Goal: Task Accomplishment & Management: Manage account settings

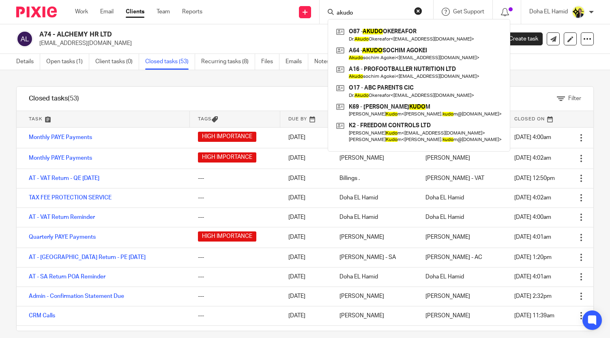
click at [349, 13] on input "akudo" at bounding box center [372, 13] width 73 height 7
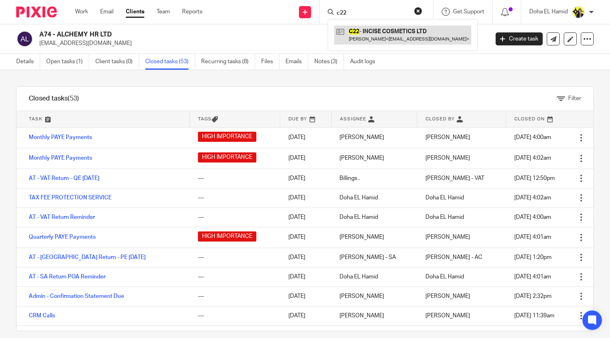
type input "c22"
click at [382, 30] on link at bounding box center [402, 35] width 137 height 19
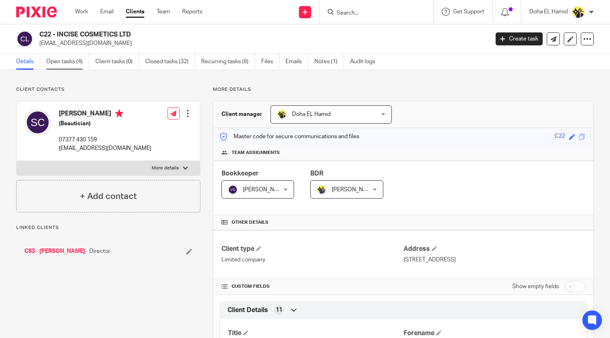
click at [81, 66] on link "Open tasks (4)" at bounding box center [67, 62] width 43 height 16
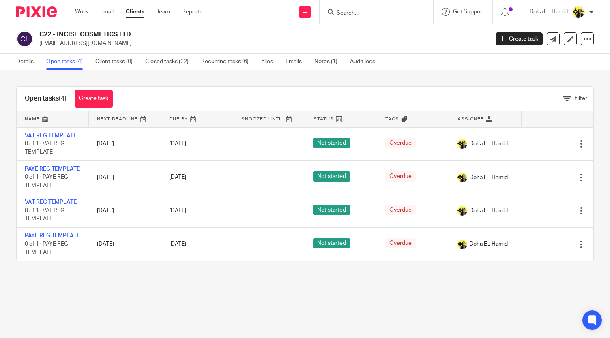
click at [352, 13] on input "Search" at bounding box center [372, 13] width 73 height 7
type input "a38"
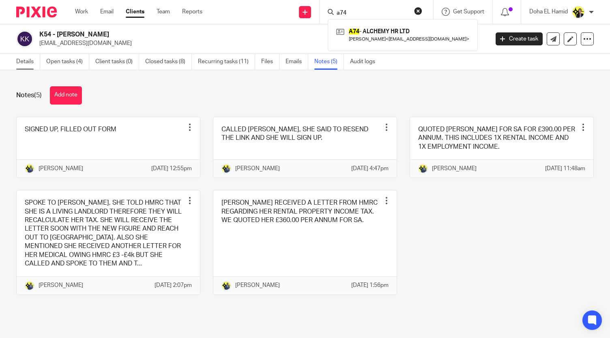
click at [28, 60] on link "Details" at bounding box center [28, 62] width 24 height 16
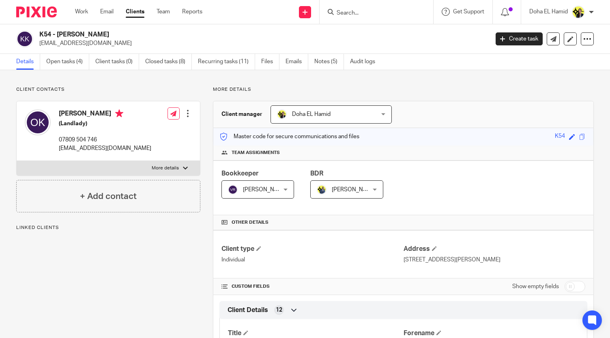
click at [81, 135] on div "[PERSON_NAME] (Landlady) 07809 504 746 [EMAIL_ADDRESS][DOMAIN_NAME]" at bounding box center [105, 131] width 93 height 43
click at [81, 135] on div "Omotoyosi Keshinro (Landlady) 07809 504 746 lucykeshinro@hotmail.co.uk" at bounding box center [105, 131] width 93 height 43
copy div "07809 504 746"
click at [336, 64] on link "Notes (5)" at bounding box center [329, 62] width 30 height 16
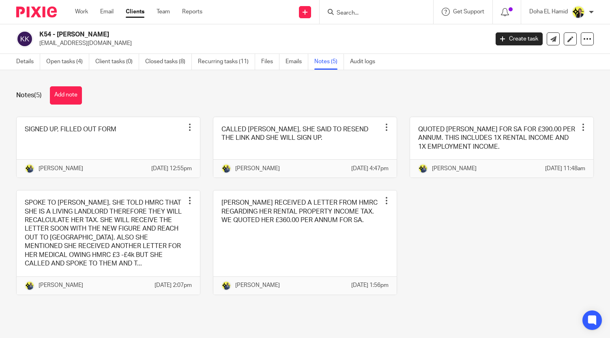
click at [346, 13] on input "Search" at bounding box center [372, 13] width 73 height 7
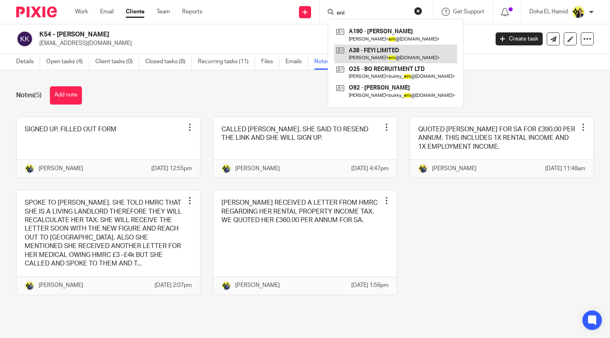
type input "eni"
click at [390, 47] on link at bounding box center [395, 54] width 123 height 19
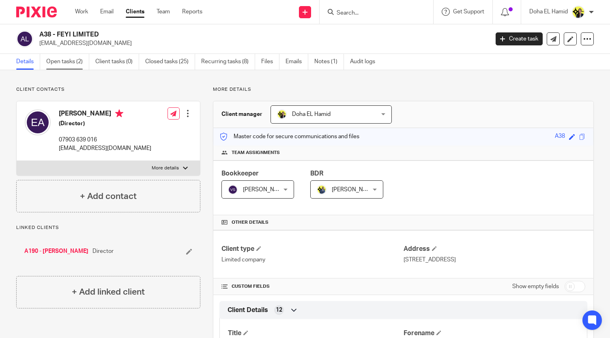
click at [62, 59] on link "Open tasks (2)" at bounding box center [67, 62] width 43 height 16
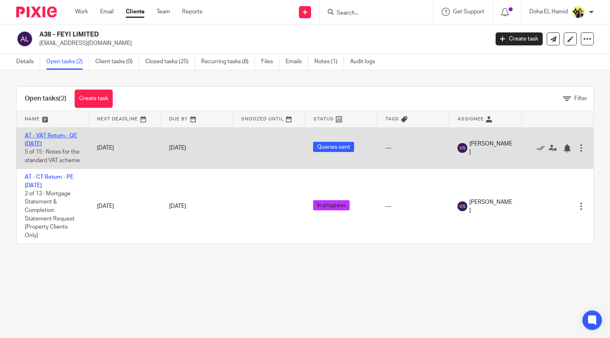
click at [44, 135] on link "AT - VAT Return - QE 31-08-2025" at bounding box center [51, 140] width 52 height 14
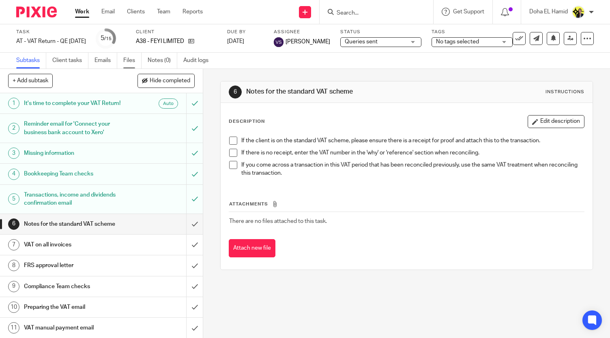
click at [133, 59] on link "Files" at bounding box center [132, 61] width 18 height 16
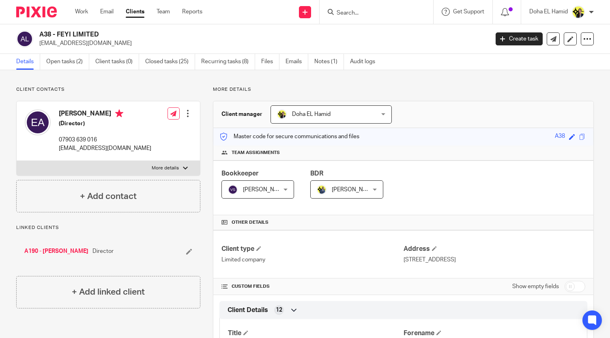
drag, startPoint x: 105, startPoint y: 33, endPoint x: 58, endPoint y: 34, distance: 46.7
click at [58, 34] on h2 "A38 - FEYI LIMITED" at bounding box center [216, 34] width 355 height 9
copy h2 "FEYI LIMITED"
click at [65, 59] on link "Open tasks (2)" at bounding box center [67, 62] width 43 height 16
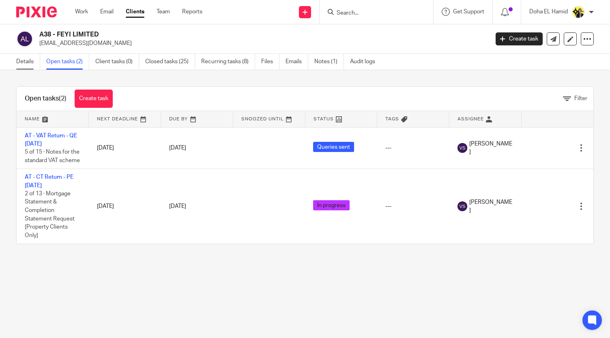
click at [22, 59] on link "Details" at bounding box center [28, 62] width 24 height 16
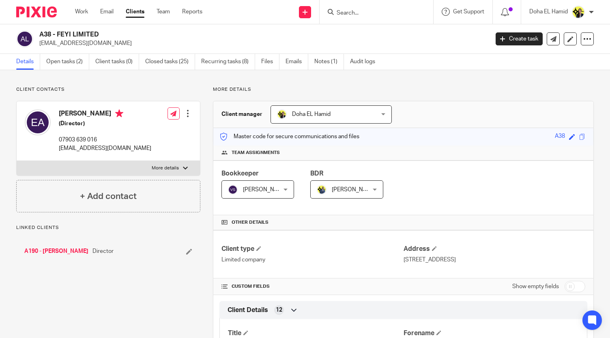
click at [58, 248] on link "A190 - [PERSON_NAME]" at bounding box center [56, 252] width 64 height 8
click at [58, 252] on link "A190 - ENIOLA AWOYEMI" at bounding box center [56, 252] width 64 height 8
click at [80, 62] on link "Open tasks (5)" at bounding box center [67, 62] width 43 height 16
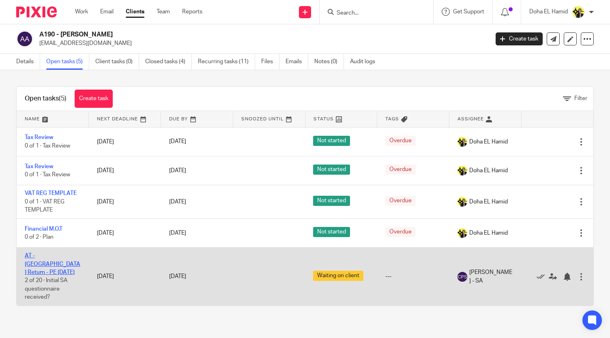
click at [43, 257] on link "AT - [GEOGRAPHIC_DATA] Return - PE [DATE]" at bounding box center [53, 264] width 56 height 22
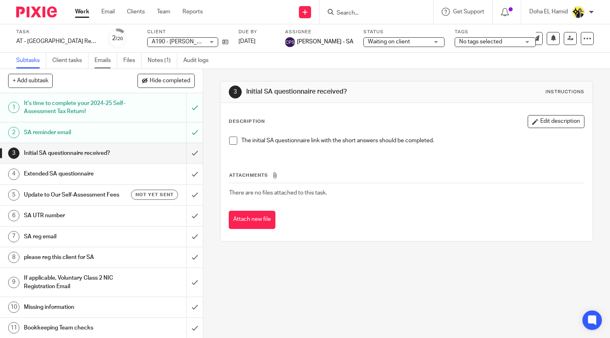
click at [101, 58] on link "Emails" at bounding box center [106, 61] width 23 height 16
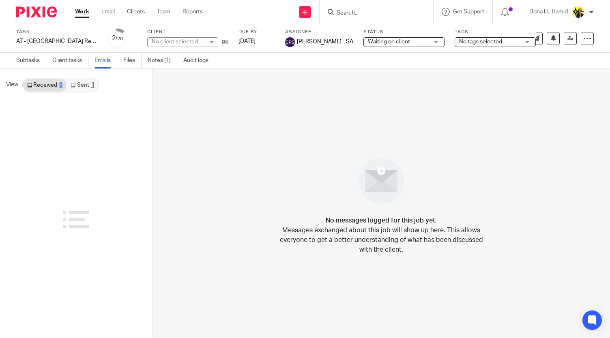
click at [90, 83] on link "Sent 1" at bounding box center [83, 85] width 32 height 13
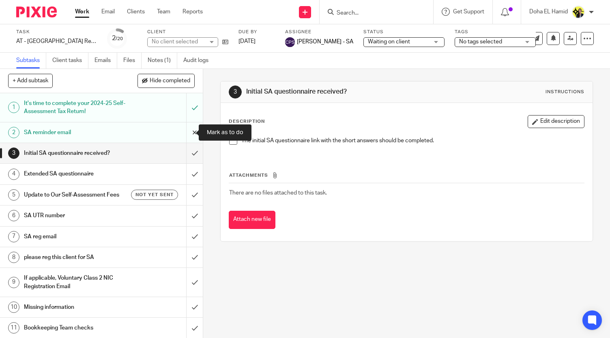
click at [187, 132] on input "submit" at bounding box center [101, 133] width 203 height 20
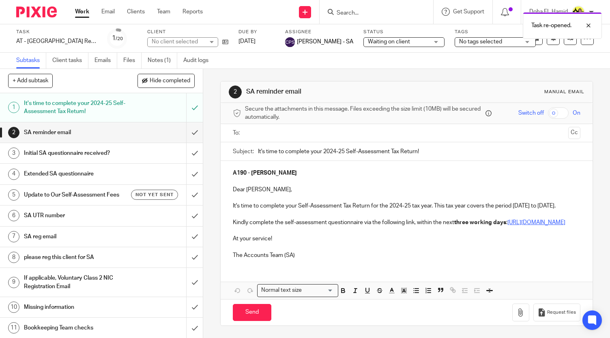
click at [266, 135] on input "text" at bounding box center [406, 133] width 317 height 9
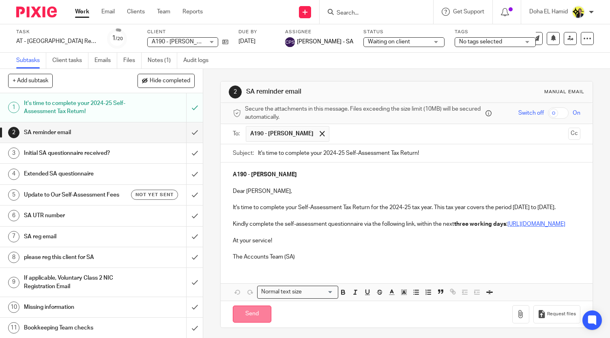
click at [260, 323] on input "Send" at bounding box center [252, 314] width 39 height 17
type input "Sent"
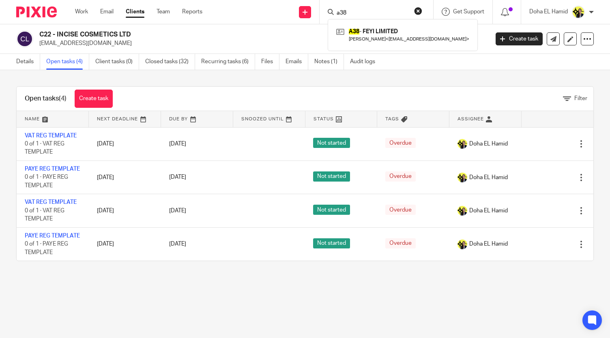
click at [349, 10] on input "a38" at bounding box center [372, 13] width 73 height 7
click at [357, 37] on link at bounding box center [402, 35] width 137 height 19
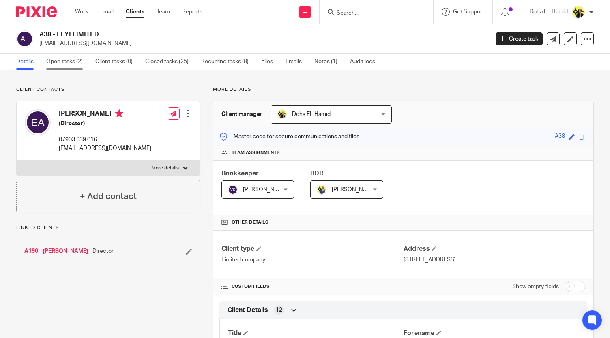
click at [68, 60] on link "Open tasks (2)" at bounding box center [67, 62] width 43 height 16
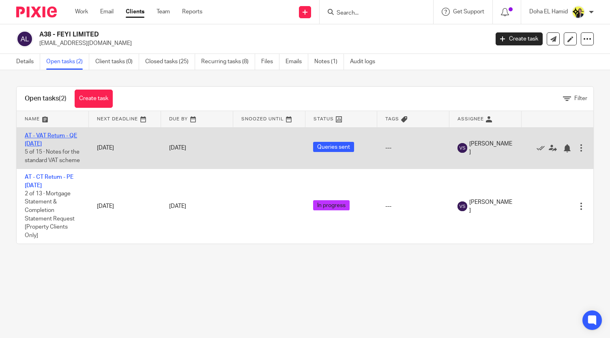
click at [57, 133] on link "AT - VAT Return - QE [DATE]" at bounding box center [51, 140] width 52 height 14
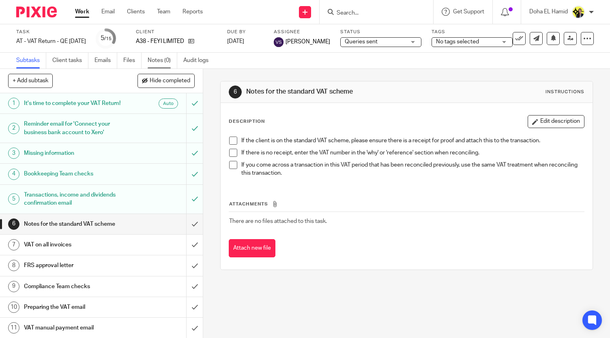
click at [157, 58] on link "Notes (0)" at bounding box center [163, 61] width 30 height 16
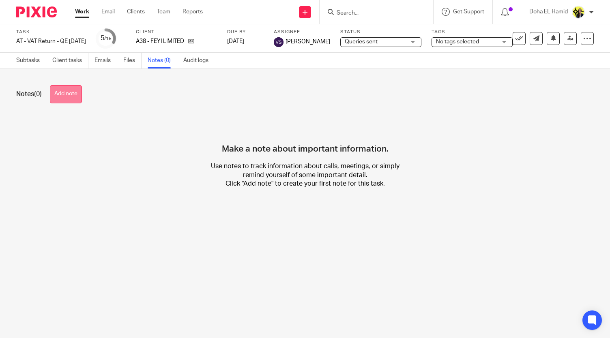
click at [78, 102] on button "Add note" at bounding box center [66, 94] width 32 height 18
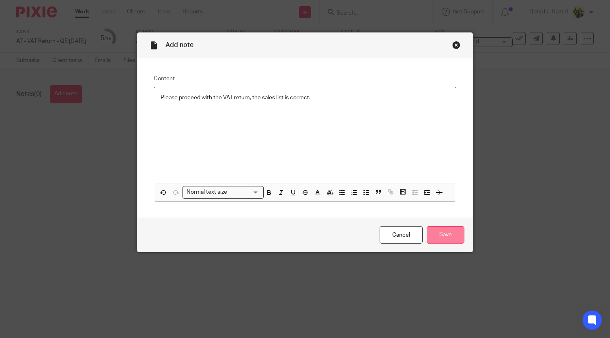
click at [438, 231] on input "Save" at bounding box center [446, 234] width 38 height 17
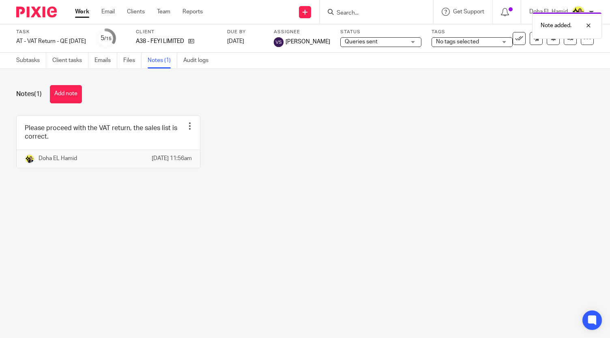
click at [376, 46] on div "Queries sent Queries sent" at bounding box center [380, 42] width 81 height 10
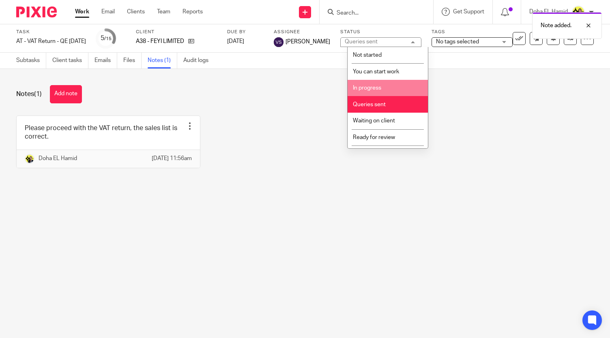
click at [383, 83] on li "In progress" at bounding box center [388, 88] width 80 height 17
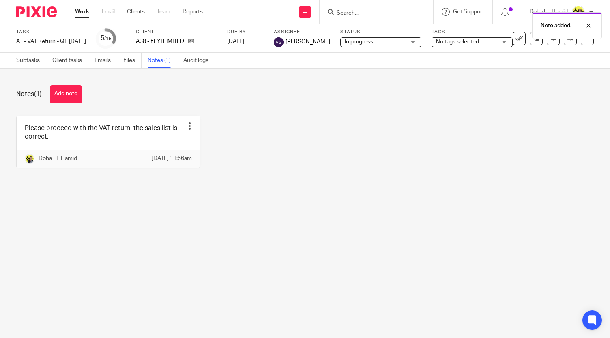
click at [341, 144] on div "Please proceed with the VAT return, the sales list is correct. Edit note Delete…" at bounding box center [299, 148] width 590 height 65
click at [463, 40] on span "No tags selected" at bounding box center [457, 42] width 43 height 6
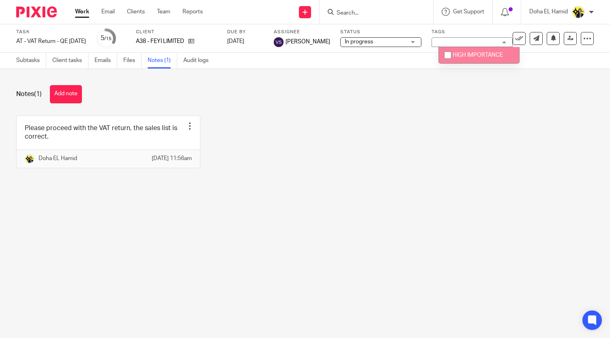
click at [461, 58] on li "HIGH IMPORTANCE" at bounding box center [479, 55] width 80 height 17
checkbox input "true"
click at [411, 131] on div "Please proceed with the VAT return, the sales list is correct. Edit note Delete…" at bounding box center [299, 148] width 590 height 65
click at [351, 12] on input "Search" at bounding box center [372, 13] width 73 height 7
type input "t"
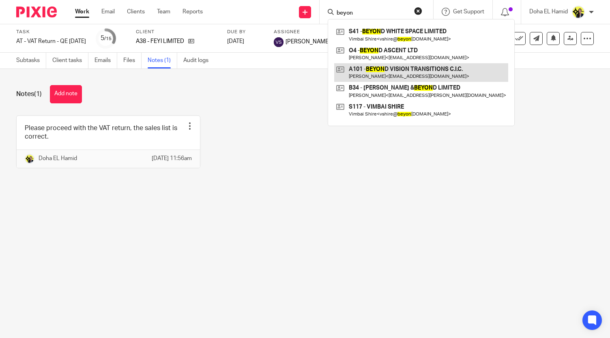
type input "beyon"
click at [417, 78] on link at bounding box center [421, 72] width 174 height 19
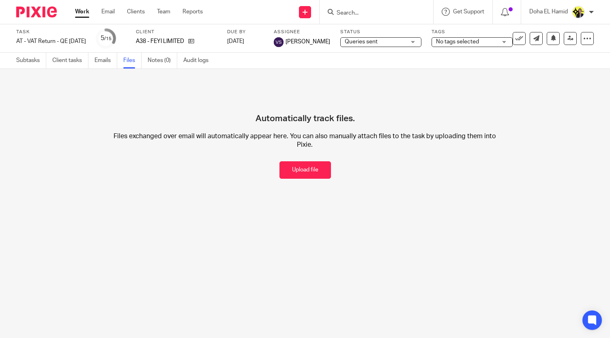
click at [365, 10] on input "Search" at bounding box center [372, 13] width 73 height 7
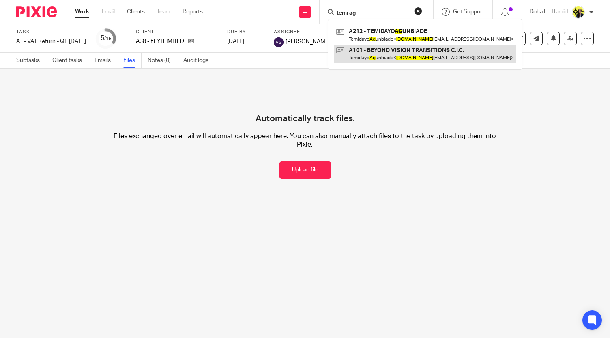
type input "temi ag"
click at [415, 48] on link at bounding box center [425, 54] width 182 height 19
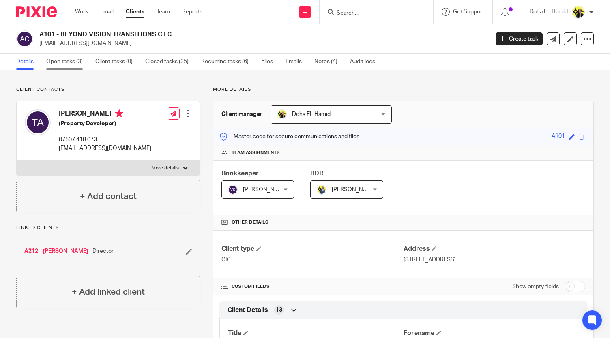
click at [82, 60] on link "Open tasks (3)" at bounding box center [67, 62] width 43 height 16
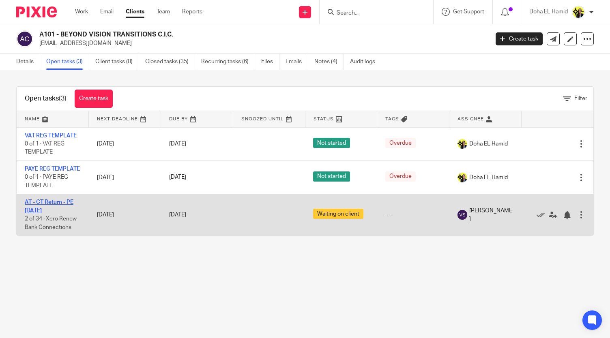
click at [41, 213] on link "AT - CT Return - PE [DATE]" at bounding box center [49, 207] width 49 height 14
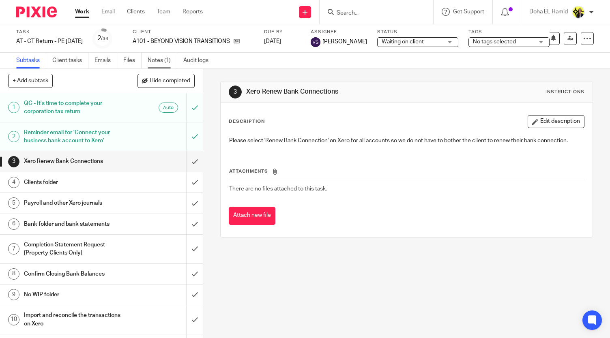
click at [166, 64] on link "Notes (1)" at bounding box center [163, 61] width 30 height 16
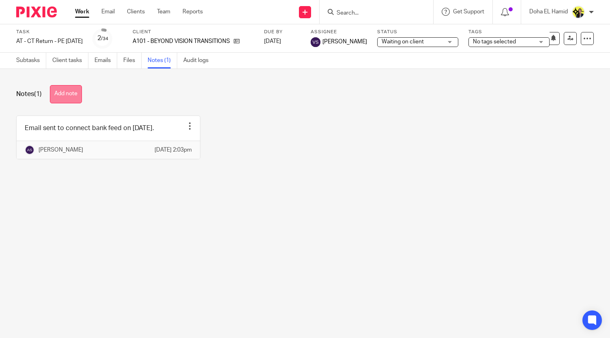
click at [68, 93] on button "Add note" at bounding box center [66, 94] width 32 height 18
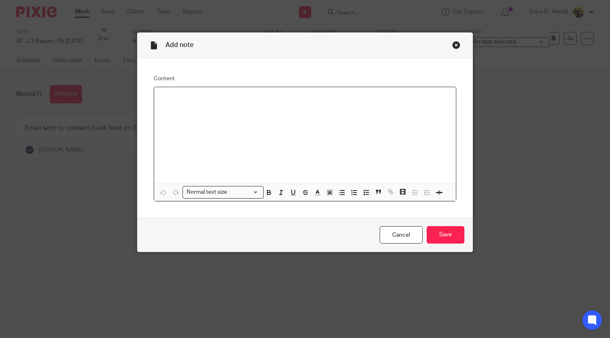
click at [208, 163] on div at bounding box center [304, 135] width 301 height 97
click at [446, 235] on input "Save" at bounding box center [446, 234] width 38 height 17
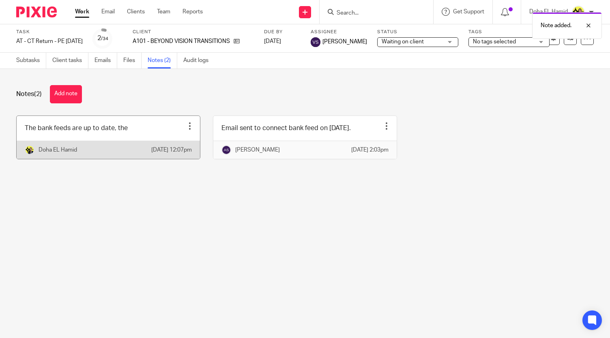
click at [122, 130] on link at bounding box center [108, 137] width 183 height 43
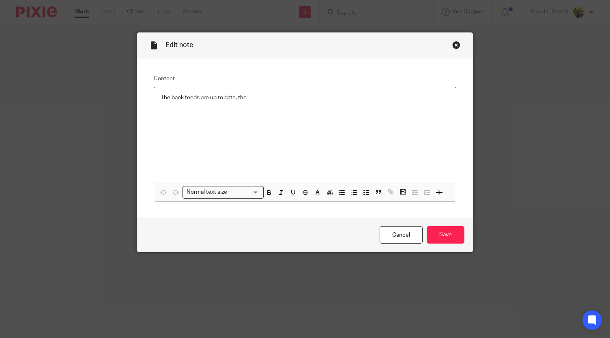
click at [251, 95] on p "The bank feeds are up to date, the" at bounding box center [305, 98] width 289 height 8
click at [395, 95] on p "The bank feeds are up to date, the Tide accounts are closed please remove them …" at bounding box center [305, 102] width 289 height 17
click at [399, 129] on div "The bank feeds are up to date, the Tide accounts are closed please remove them …" at bounding box center [304, 135] width 301 height 97
click at [448, 233] on input "Save" at bounding box center [446, 234] width 38 height 17
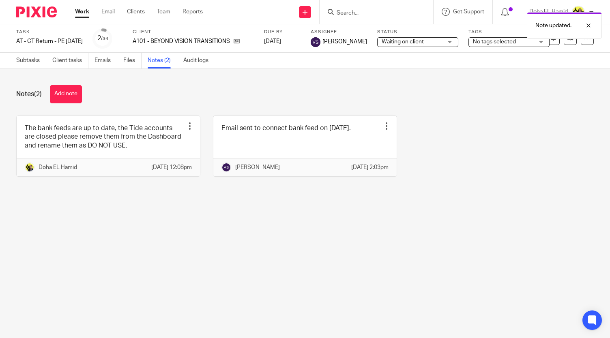
click at [408, 44] on span "Waiting on client" at bounding box center [412, 42] width 61 height 9
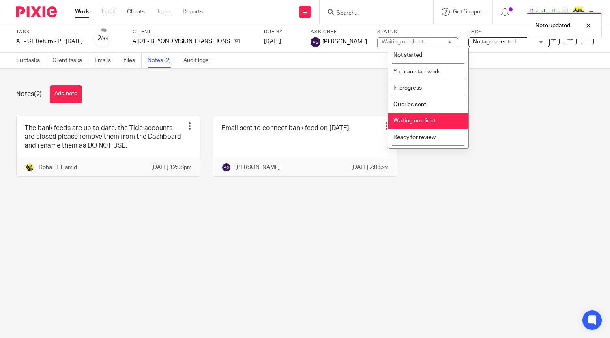
click at [418, 124] on li "Waiting on client" at bounding box center [428, 121] width 80 height 17
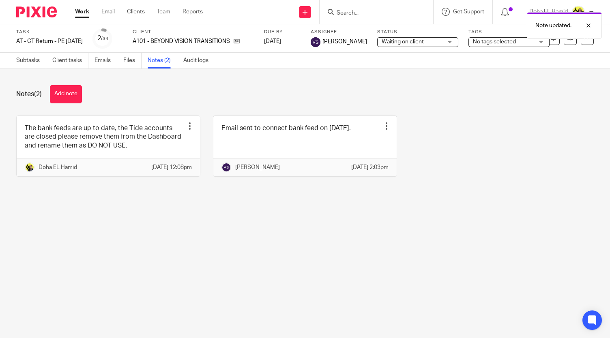
click at [412, 41] on span "Waiting on client" at bounding box center [403, 42] width 42 height 6
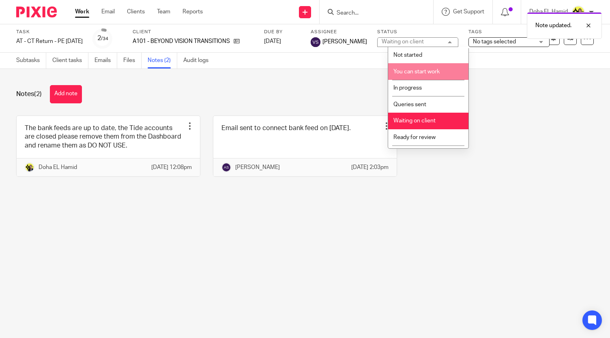
click at [420, 69] on span "You can start work" at bounding box center [417, 72] width 46 height 6
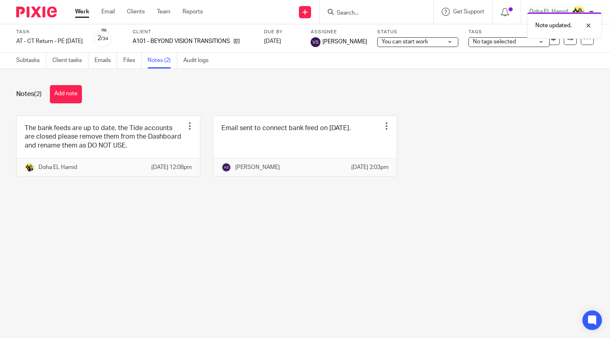
click at [324, 84] on div "Notes (2) Add note The bank feeds are up to date, the Tide accounts are closed …" at bounding box center [305, 137] width 610 height 136
click at [30, 58] on link "Subtasks" at bounding box center [31, 61] width 30 height 16
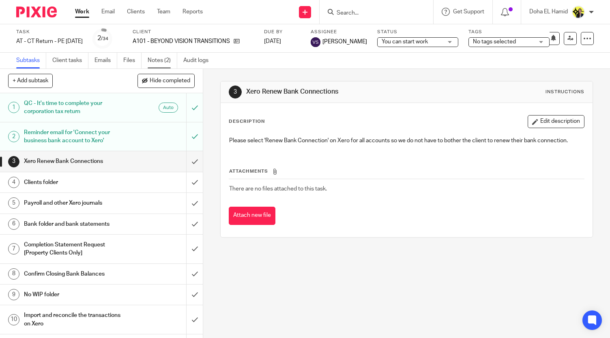
click at [153, 54] on link "Notes (2)" at bounding box center [163, 61] width 30 height 16
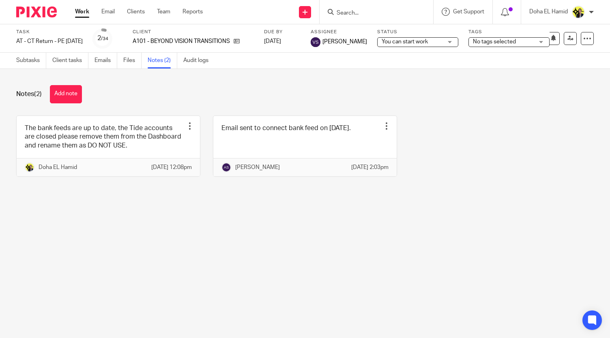
click at [364, 13] on input "Search" at bounding box center [372, 13] width 73 height 7
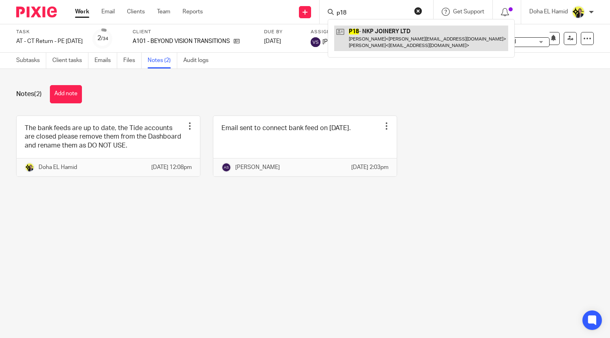
type input "p18"
click at [359, 46] on link at bounding box center [421, 38] width 174 height 25
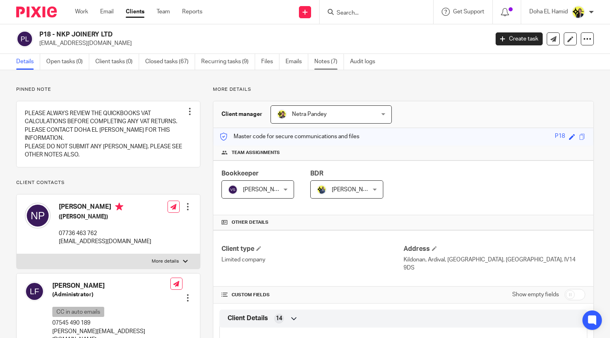
click at [324, 56] on link "Notes (7)" at bounding box center [329, 62] width 30 height 16
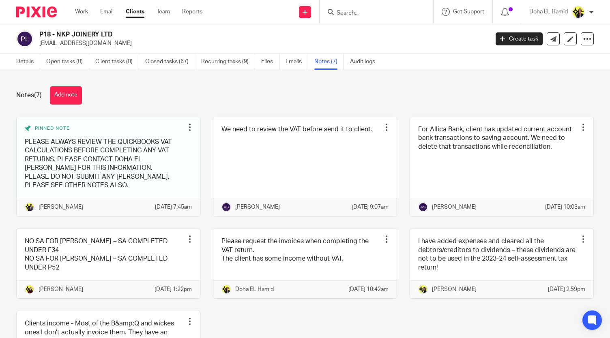
click at [261, 99] on div "Notes (7) Add note" at bounding box center [305, 95] width 578 height 18
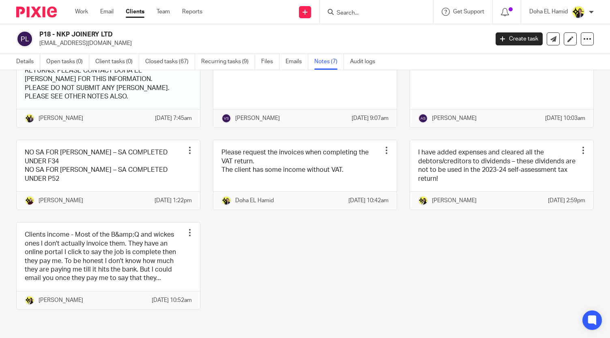
scroll to position [122, 0]
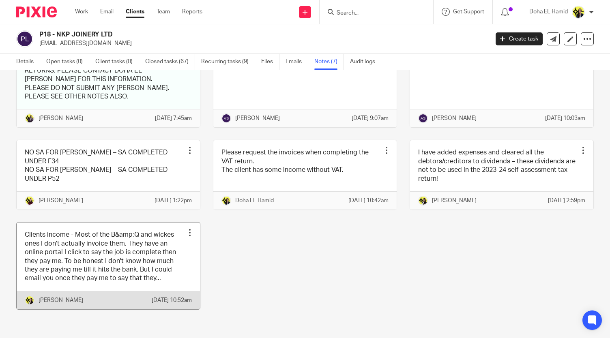
click at [116, 248] on link at bounding box center [108, 266] width 183 height 87
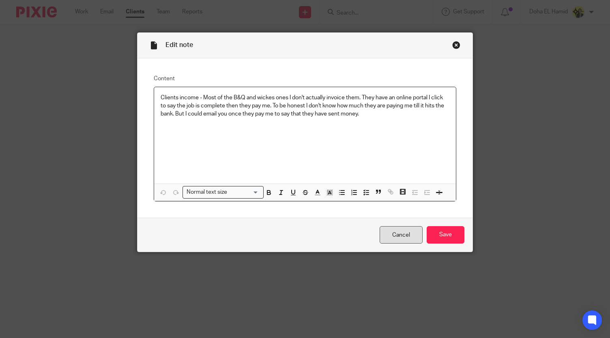
click at [405, 236] on link "Cancel" at bounding box center [401, 234] width 43 height 17
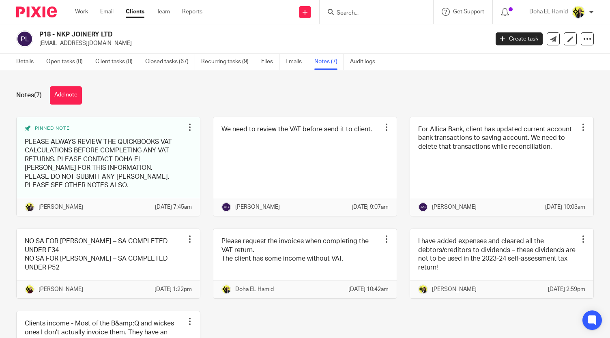
drag, startPoint x: 605, startPoint y: 87, endPoint x: 489, endPoint y: 88, distance: 116.5
click at [489, 88] on div "Notes (7) Add note" at bounding box center [305, 95] width 578 height 18
click at [400, 98] on div "Notes (7) Add note" at bounding box center [305, 95] width 578 height 18
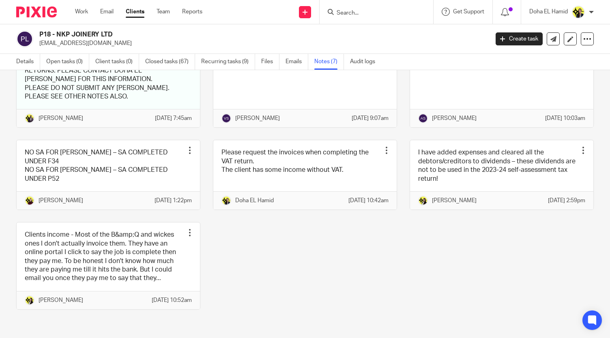
scroll to position [109, 0]
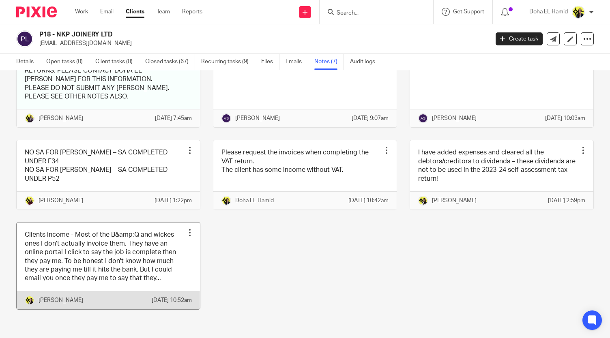
click at [113, 291] on link at bounding box center [108, 266] width 183 height 87
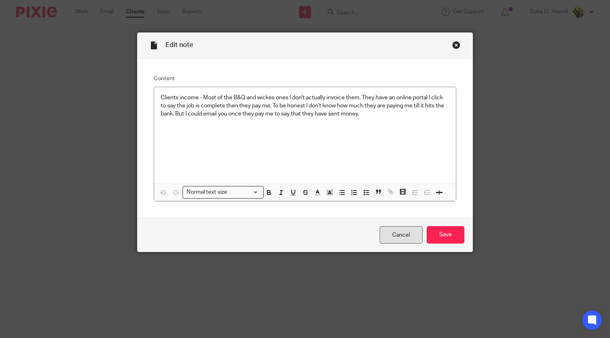
click at [407, 240] on link "Cancel" at bounding box center [401, 234] width 43 height 17
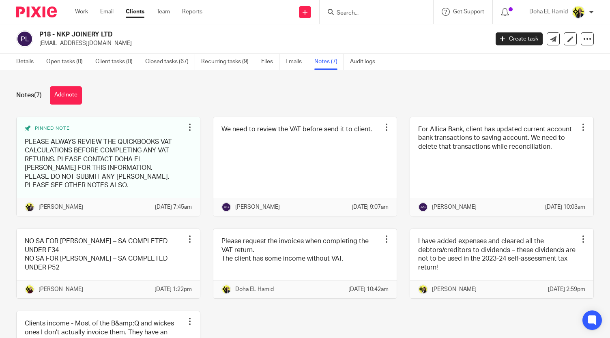
click at [465, 96] on div "Notes (7) Add note" at bounding box center [305, 95] width 578 height 18
click at [421, 90] on div "Notes (7) Add note" at bounding box center [305, 95] width 578 height 18
click at [312, 108] on div "Notes (7) Add note Pinned note PLEASE ALWAYS REVIEW THE QUICKBOOKS VAT CALCULAT…" at bounding box center [305, 204] width 610 height 268
